Goal: Task Accomplishment & Management: Use online tool/utility

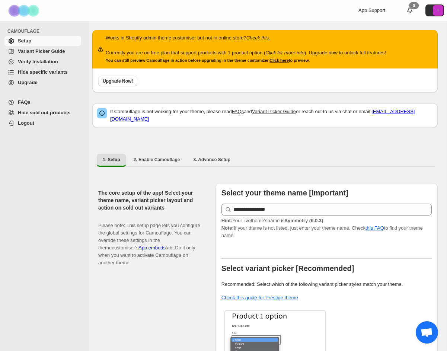
click at [32, 73] on span "Hide specific variants" at bounding box center [43, 72] width 50 height 6
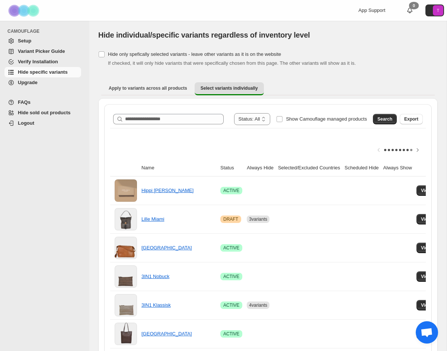
scroll to position [0, 0]
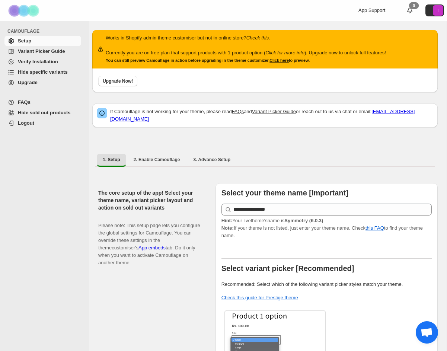
click at [48, 73] on span "Hide specific variants" at bounding box center [43, 72] width 50 height 6
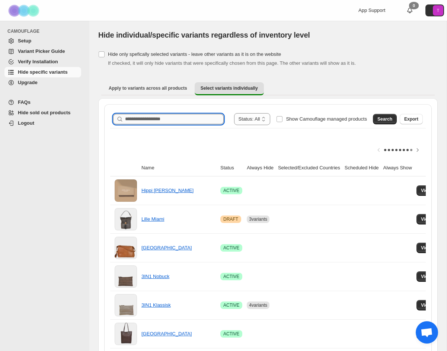
click at [154, 117] on input "Search product name" at bounding box center [174, 119] width 99 height 10
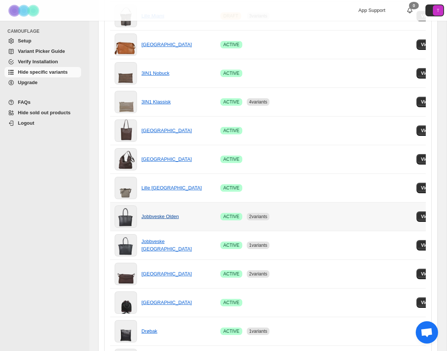
scroll to position [205, 0]
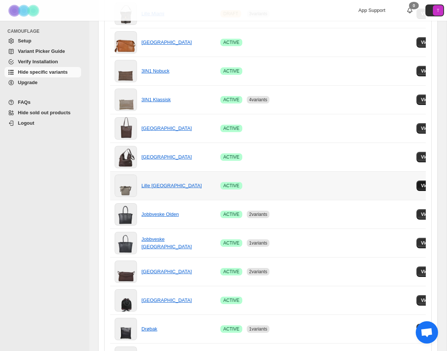
click at [425, 186] on button "View variants" at bounding box center [435, 185] width 38 height 10
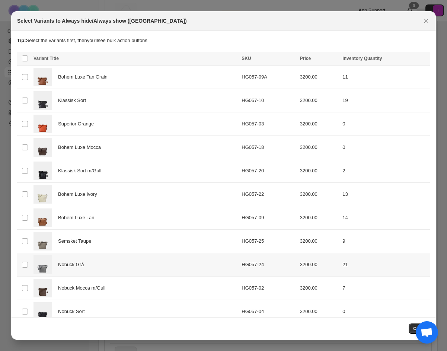
scroll to position [71, 0]
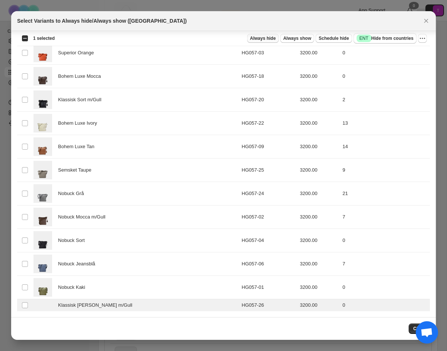
click at [260, 38] on span "Always hide" at bounding box center [263, 38] width 26 height 6
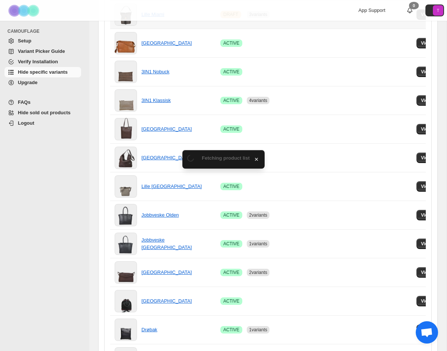
scroll to position [205, 0]
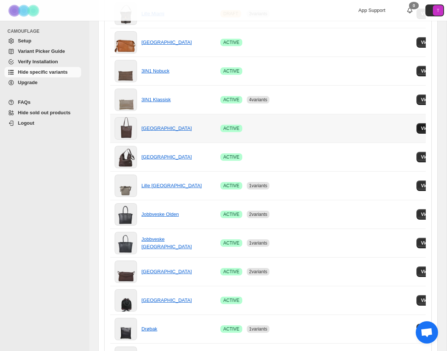
click at [425, 129] on button "View variants" at bounding box center [435, 128] width 38 height 10
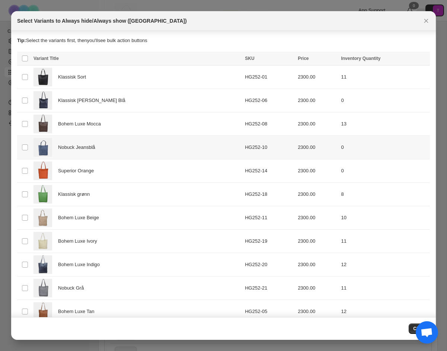
scroll to position [24, 0]
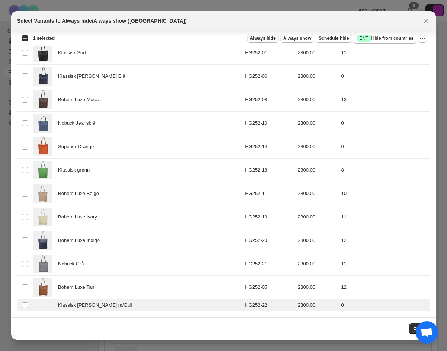
click at [257, 41] on span "Always hide" at bounding box center [263, 38] width 26 height 6
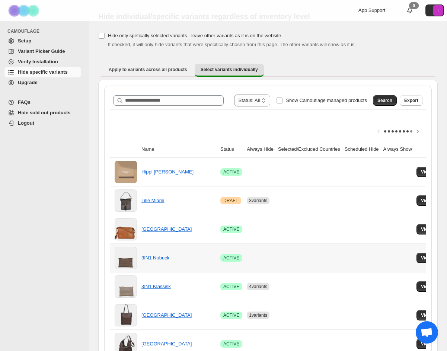
scroll to position [0, 0]
